Goal: Information Seeking & Learning: Learn about a topic

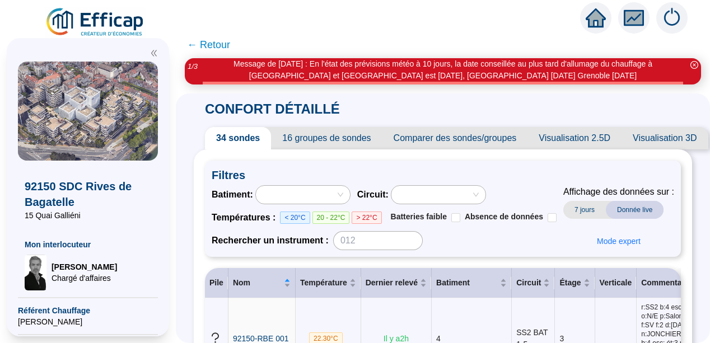
click at [190, 146] on div "CONFORT DÉTAILLÉ 34 sondes 16 groupes de sondes Comparer des sondes/groupes Vis…" at bounding box center [443, 219] width 534 height 250
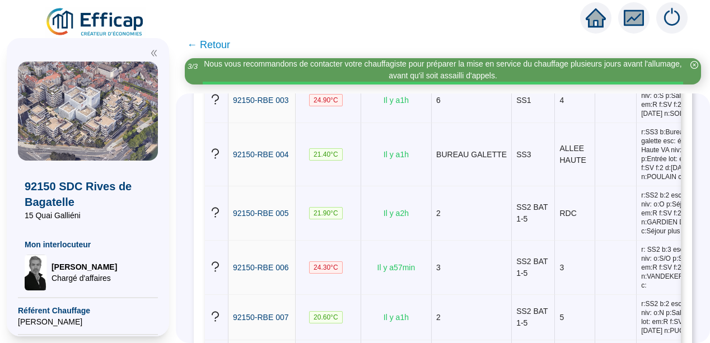
scroll to position [359, 0]
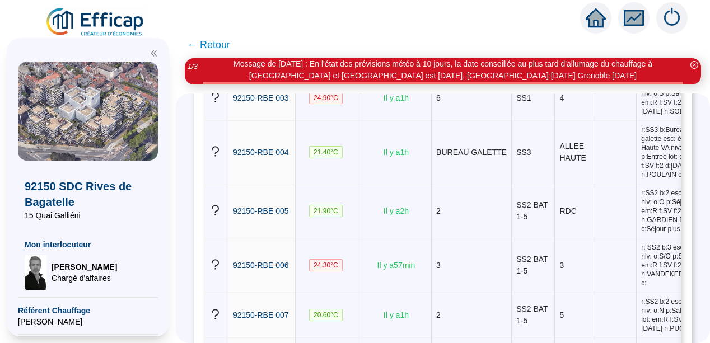
click at [206, 46] on span "← Retour" at bounding box center [208, 45] width 43 height 16
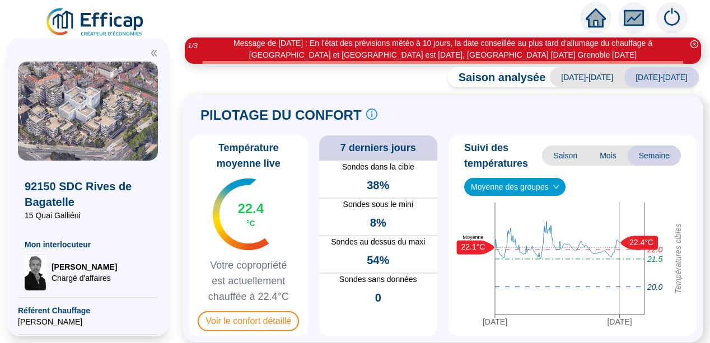
click at [193, 151] on div "PILOTAGE DU CONFORT Le pilotage du confort est fondamental pour le confort de t…" at bounding box center [443, 219] width 521 height 248
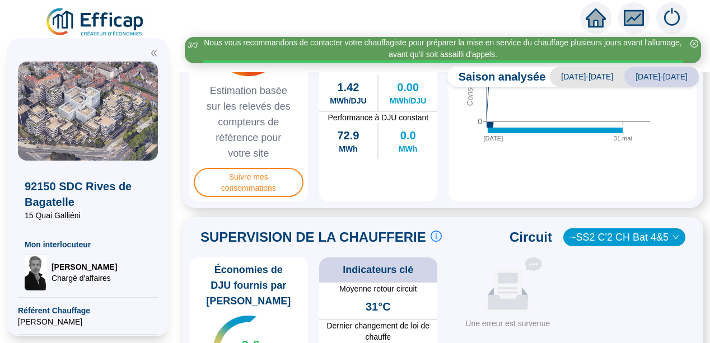
scroll to position [471, 0]
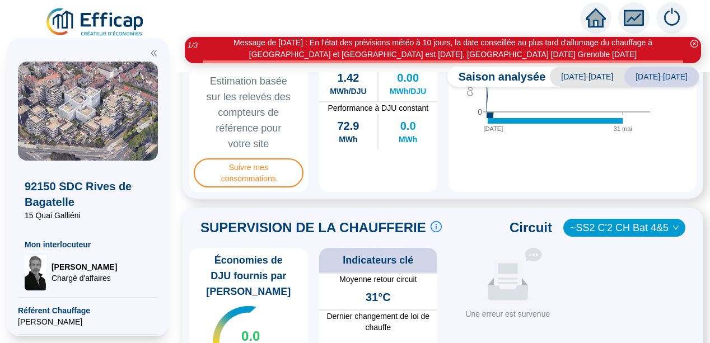
click at [193, 138] on div "MAITRISE DES CONSOMMATIONS Les consommations d'énergie proviennent des fourniss…" at bounding box center [443, 40] width 521 height 318
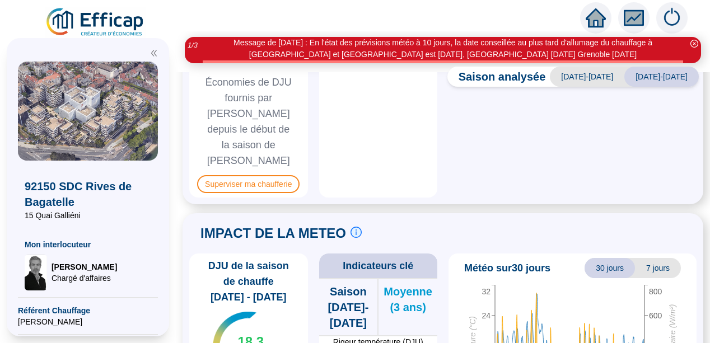
scroll to position [784, 0]
